Goal: Use online tool/utility

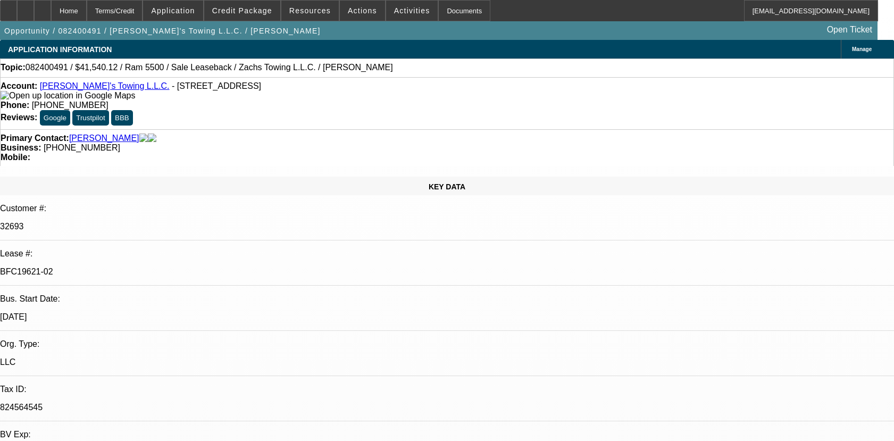
select select "0"
select select "2"
select select "0.1"
select select "4"
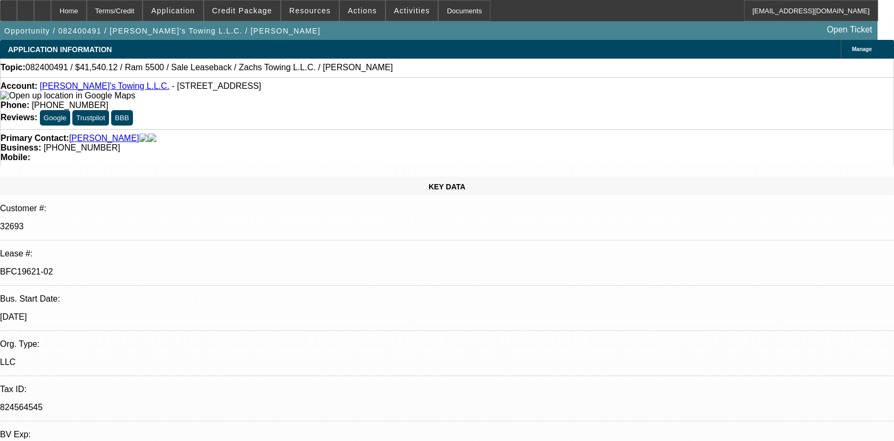
select select "0"
select select "2"
select select "0.1"
select select "4"
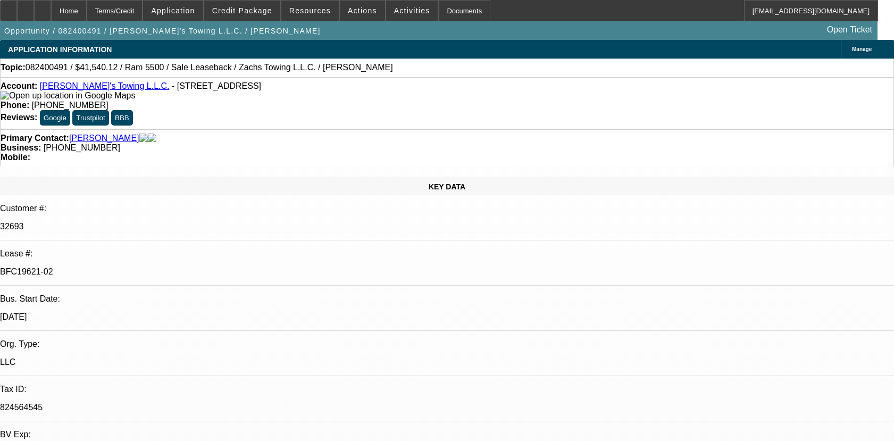
select select "0"
select select "2"
select select "0.1"
select select "4"
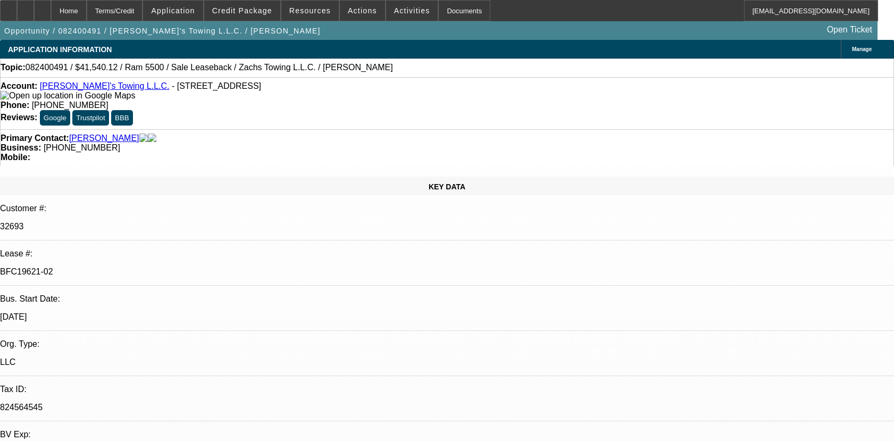
select select "0"
select select "2"
select select "0"
select select "6"
